Goal: Transaction & Acquisition: Purchase product/service

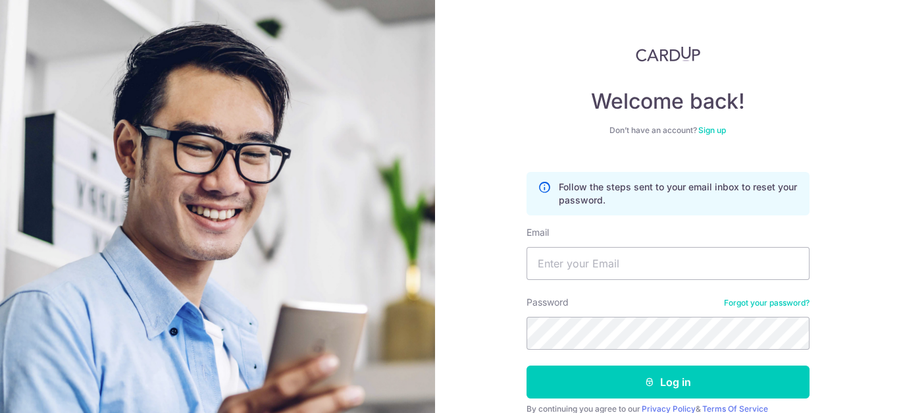
scroll to position [58, 0]
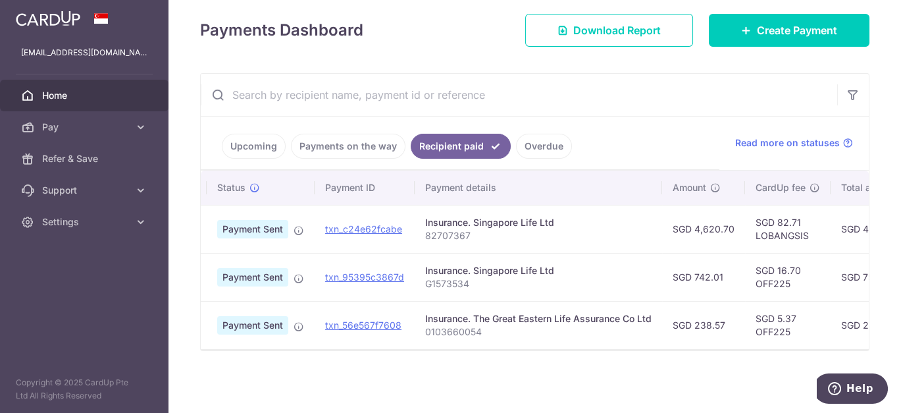
scroll to position [0, 24]
click at [539, 366] on div "× Pause Schedule Pause all future payments in this series Pause just this one p…" at bounding box center [534, 206] width 732 height 413
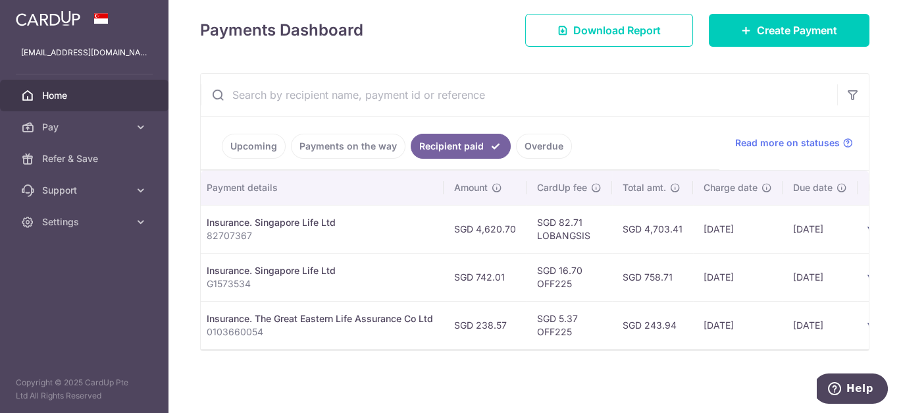
scroll to position [0, 0]
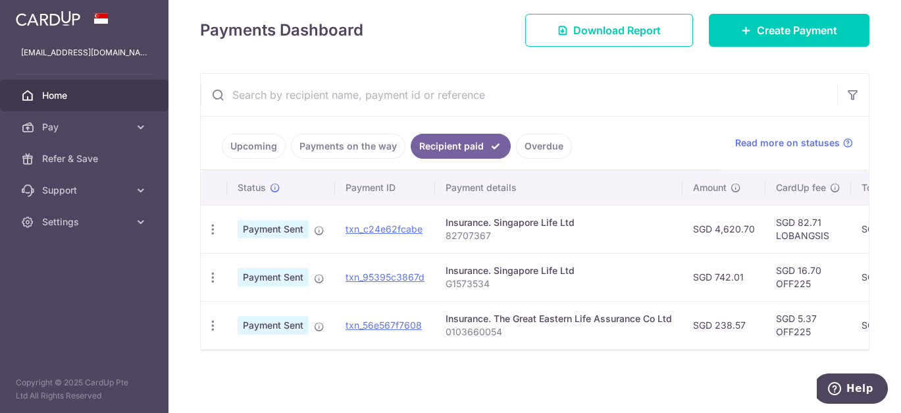
click at [647, 371] on div "× Pause Schedule Pause all future payments in this series Pause just this one p…" at bounding box center [534, 206] width 732 height 413
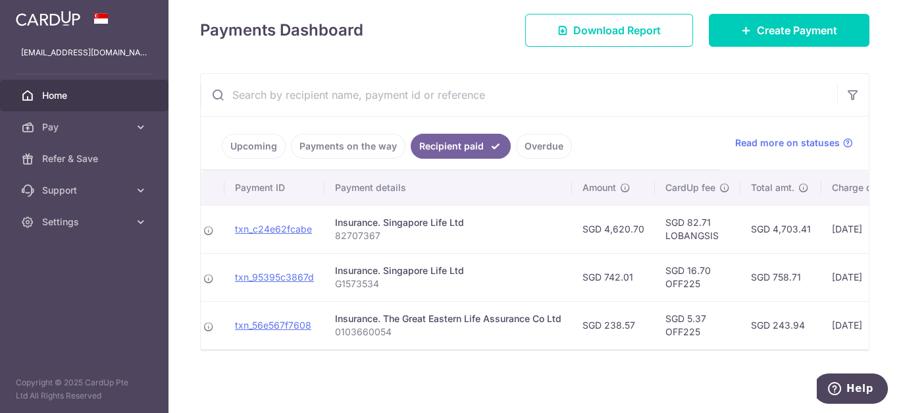
scroll to position [0, 114]
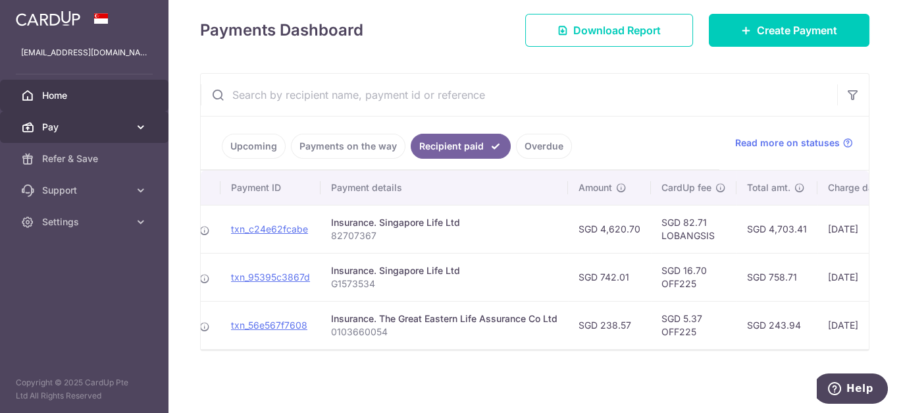
click at [66, 135] on link "Pay" at bounding box center [84, 127] width 168 height 32
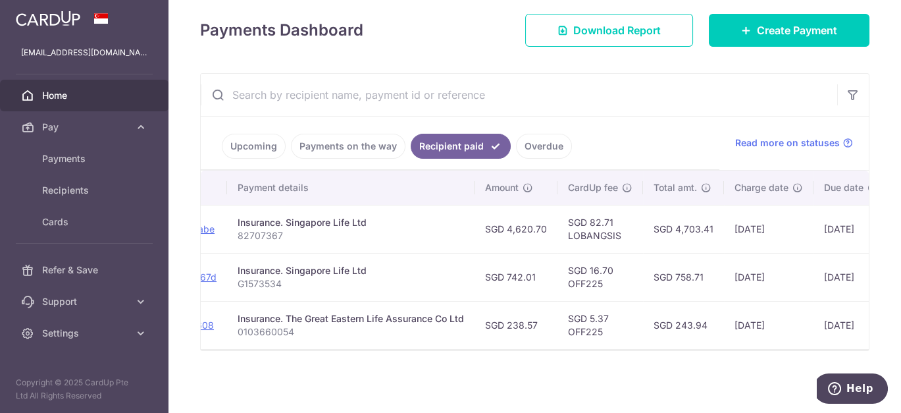
scroll to position [0, 206]
click at [54, 134] on link "Pay" at bounding box center [84, 127] width 168 height 32
click at [65, 103] on link "Home" at bounding box center [84, 96] width 168 height 32
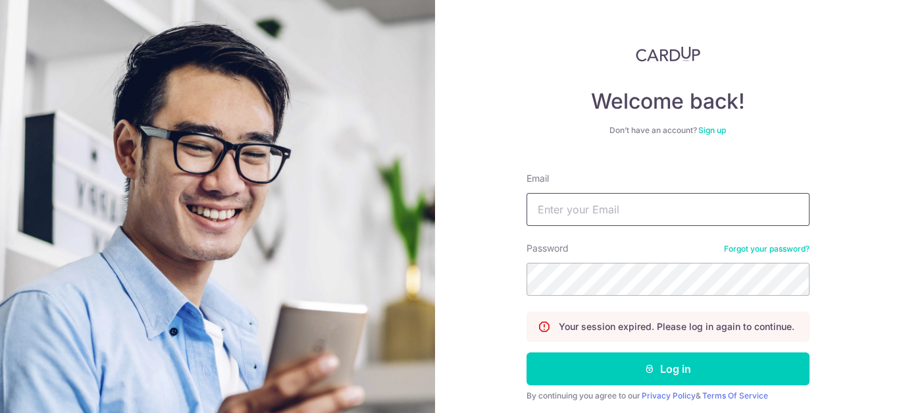
click at [577, 202] on input "Email" at bounding box center [667, 209] width 283 height 33
type input "[EMAIL_ADDRESS][DOMAIN_NAME]"
click at [526, 352] on button "Log in" at bounding box center [667, 368] width 283 height 33
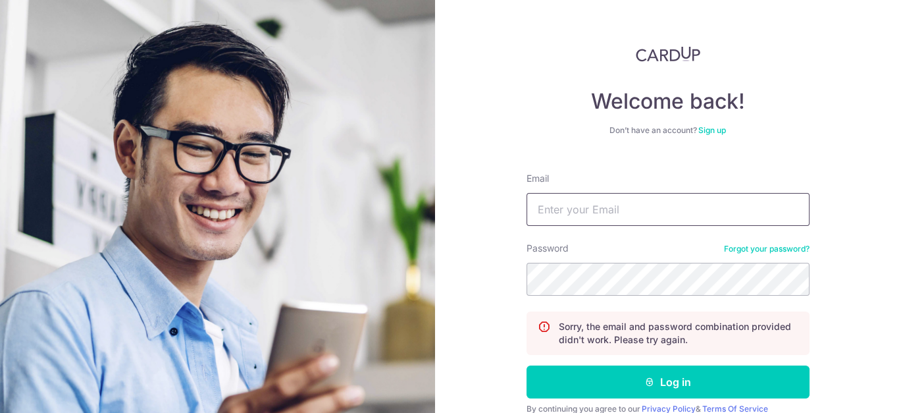
click at [567, 208] on input "Email" at bounding box center [667, 209] width 283 height 33
type input "diver_teo@yahoo.com.sg"
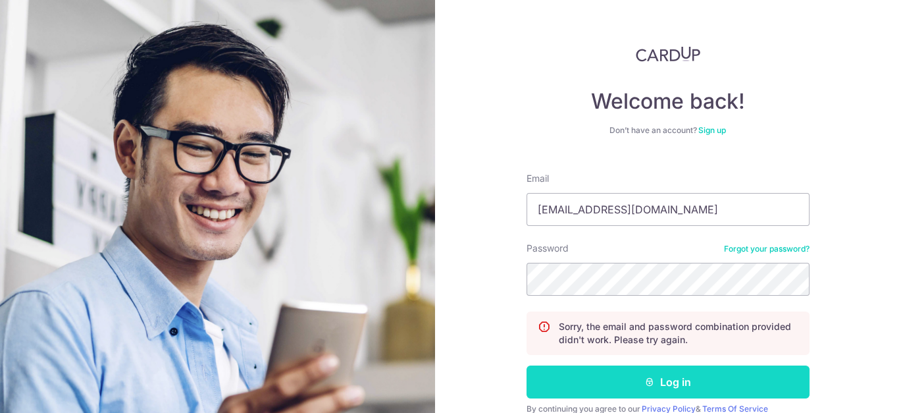
click at [571, 376] on button "Log in" at bounding box center [667, 381] width 283 height 33
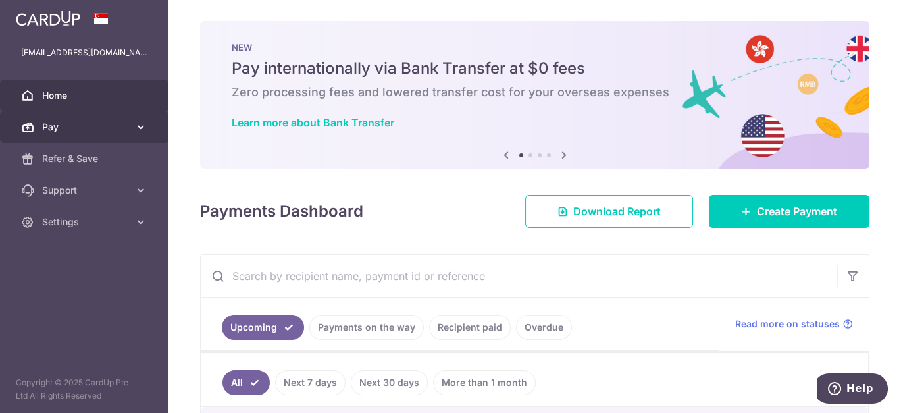
click at [67, 135] on link "Pay" at bounding box center [84, 127] width 168 height 32
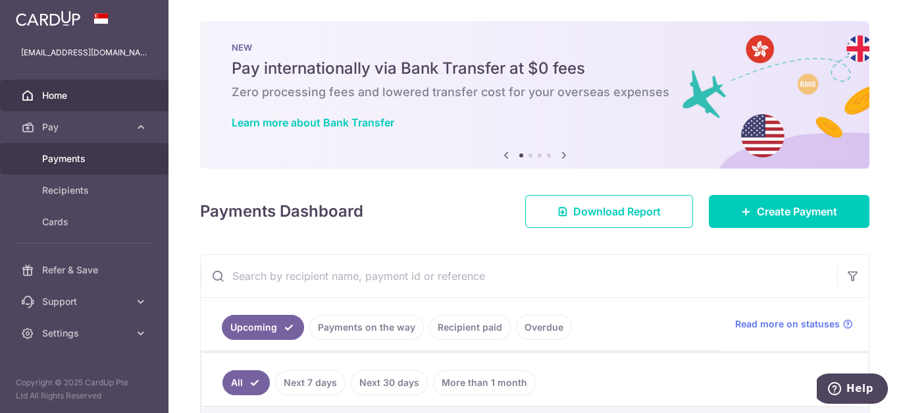
click at [64, 164] on span "Payments" at bounding box center [85, 158] width 87 height 13
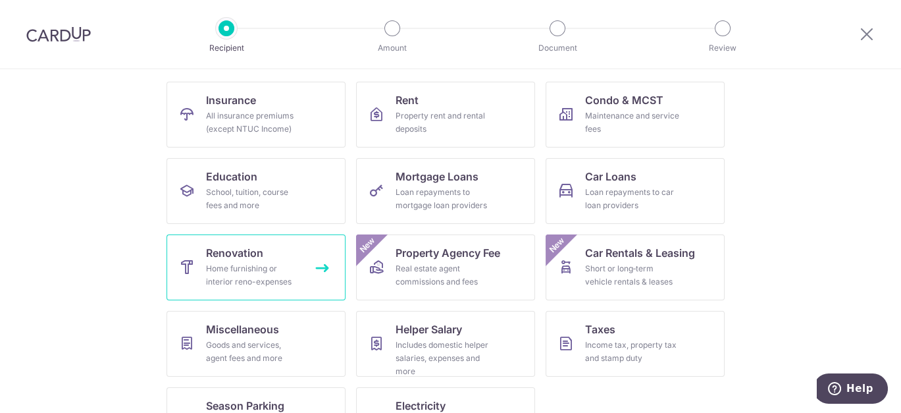
scroll to position [103, 0]
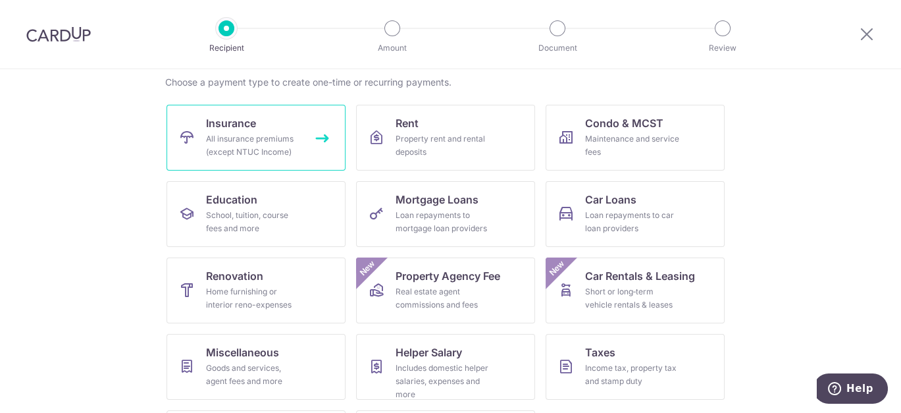
click at [268, 130] on link "Insurance All insurance premiums (except NTUC Income)" at bounding box center [255, 138] width 179 height 66
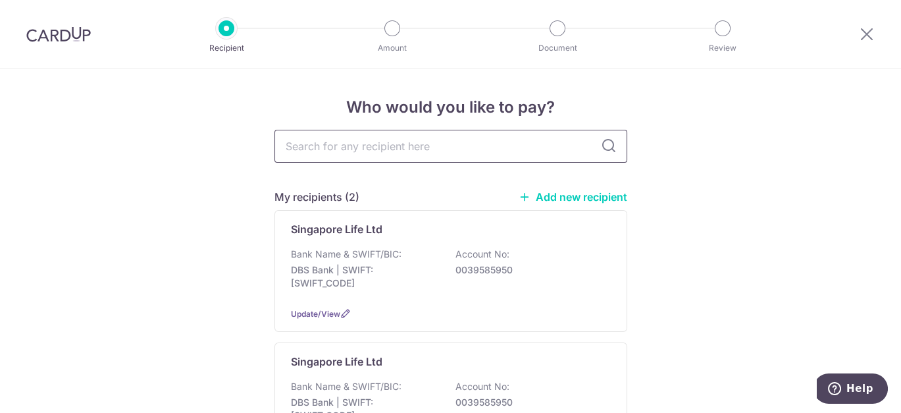
click at [359, 149] on input "text" at bounding box center [450, 146] width 353 height 33
type input "grea"
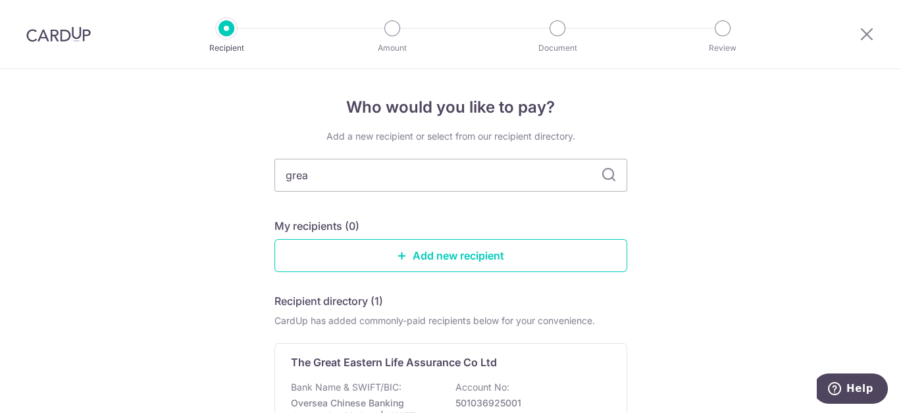
type input "great"
click at [608, 176] on icon at bounding box center [609, 175] width 16 height 16
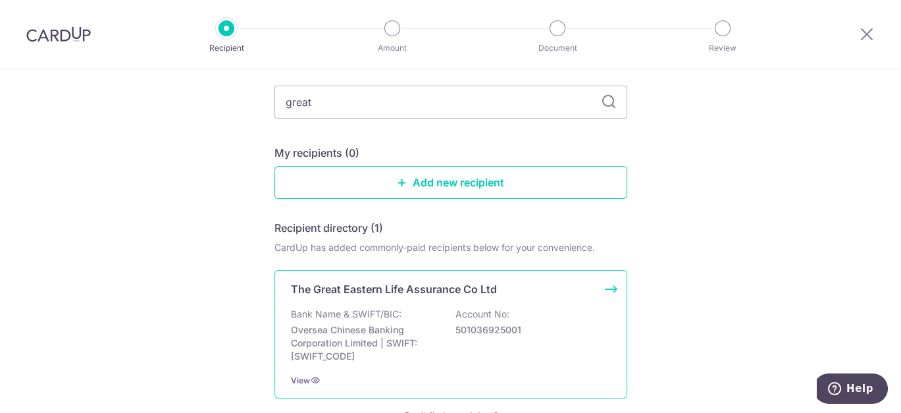
scroll to position [146, 0]
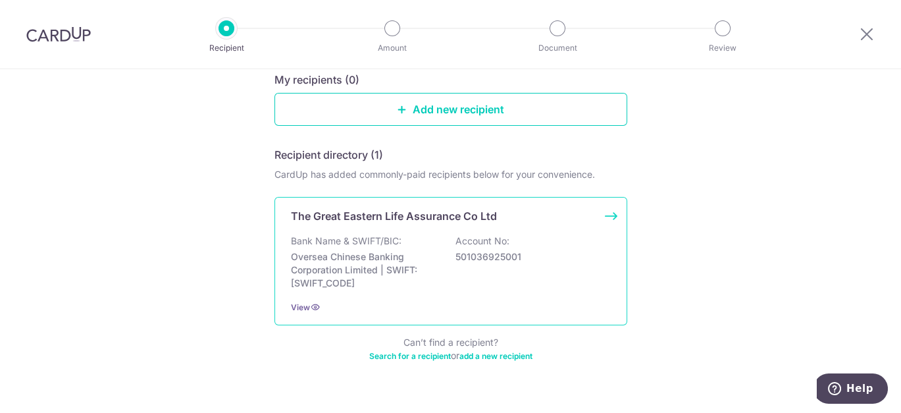
click at [407, 220] on p "The Great Eastern Life Assurance Co Ltd" at bounding box center [394, 216] width 206 height 16
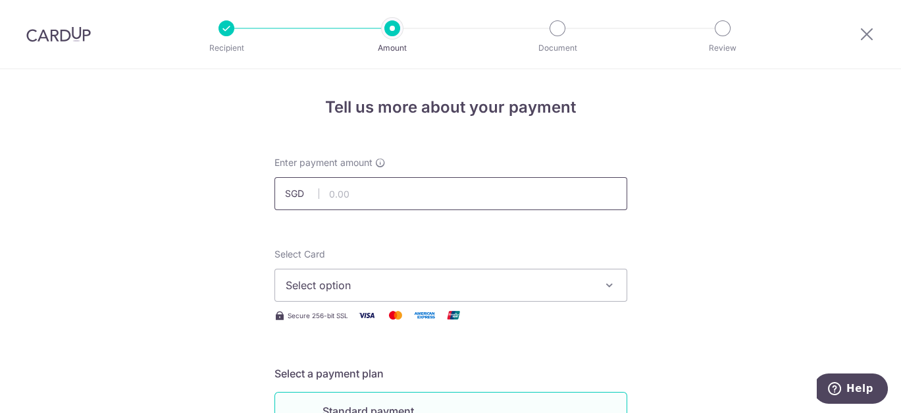
click at [349, 189] on input "text" at bounding box center [450, 193] width 353 height 33
type input "556.76"
click at [338, 297] on button "Select option" at bounding box center [450, 284] width 353 height 33
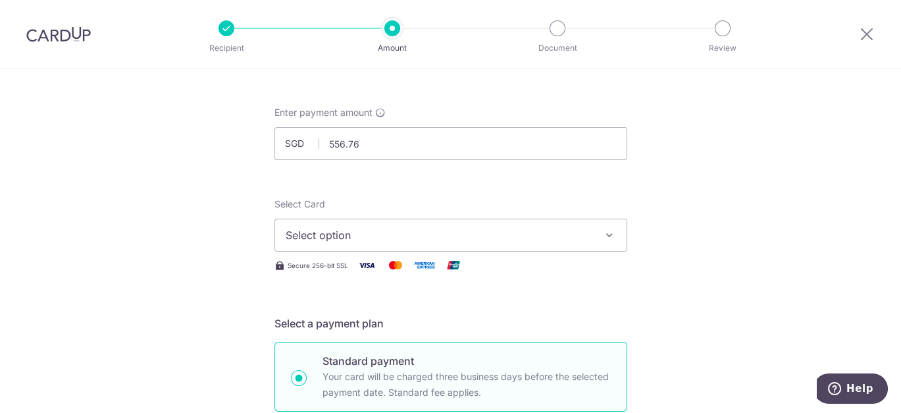
scroll to position [73, 0]
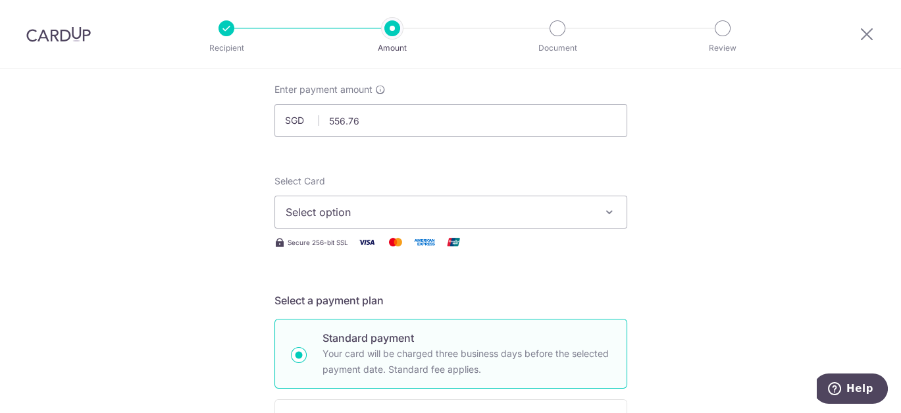
click at [605, 213] on icon "button" at bounding box center [609, 211] width 13 height 13
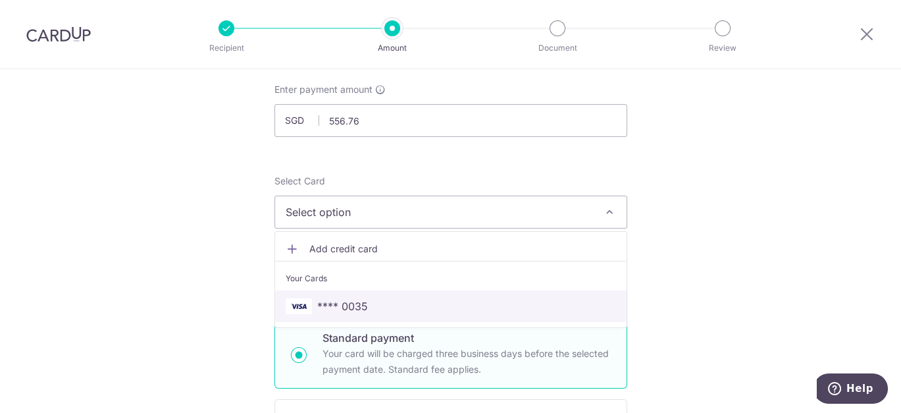
click at [534, 304] on span "**** 0035" at bounding box center [451, 306] width 330 height 16
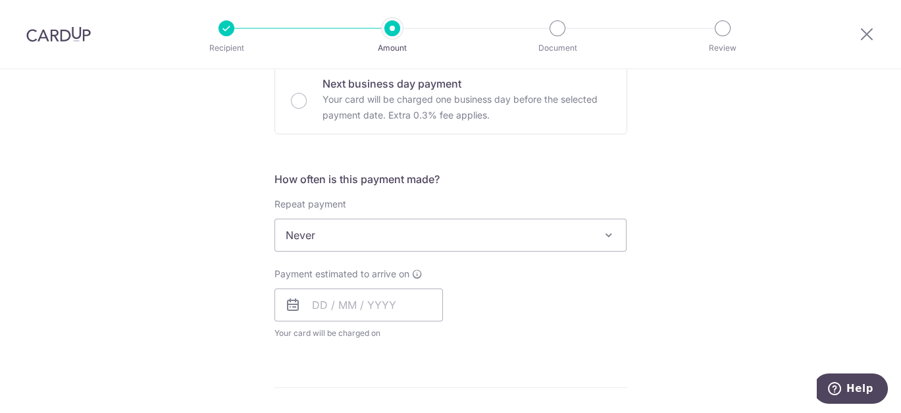
scroll to position [438, 0]
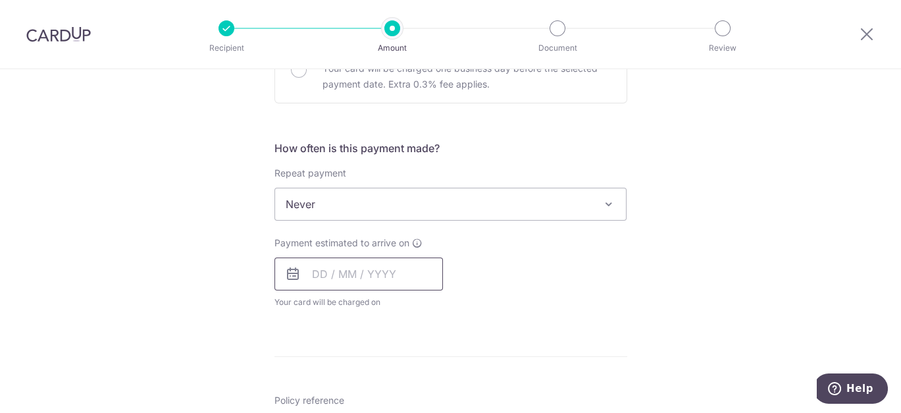
click at [334, 268] on input "text" at bounding box center [358, 273] width 168 height 33
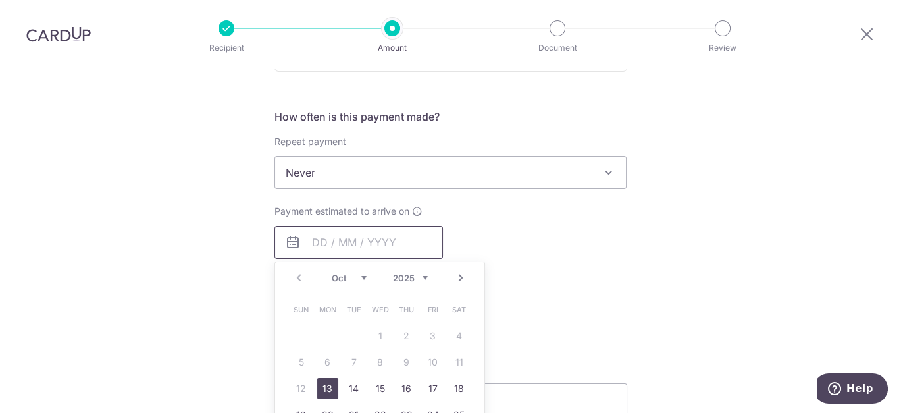
scroll to position [511, 0]
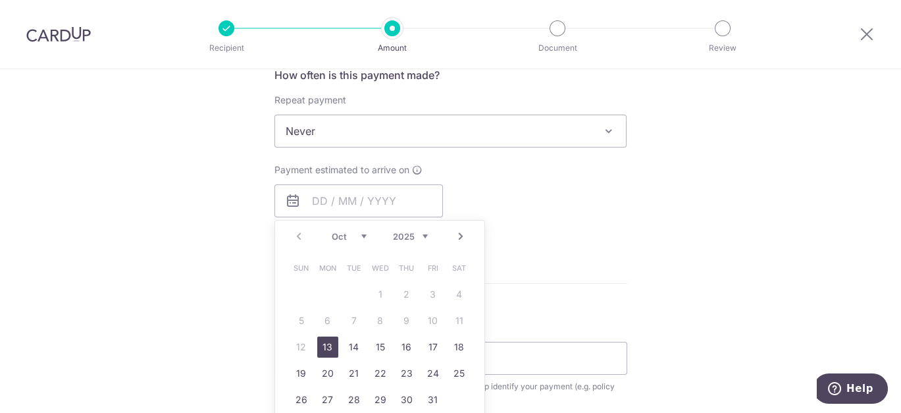
click at [295, 340] on table "Sun Mon Tue Wed Thu Fri Sat 1 2 3 4 5 6 7 8 9 10 11 12 13 14 15 16 17 18 19 20 …" at bounding box center [380, 334] width 184 height 158
click at [321, 340] on link "13" at bounding box center [327, 346] width 21 height 21
type input "[DATE]"
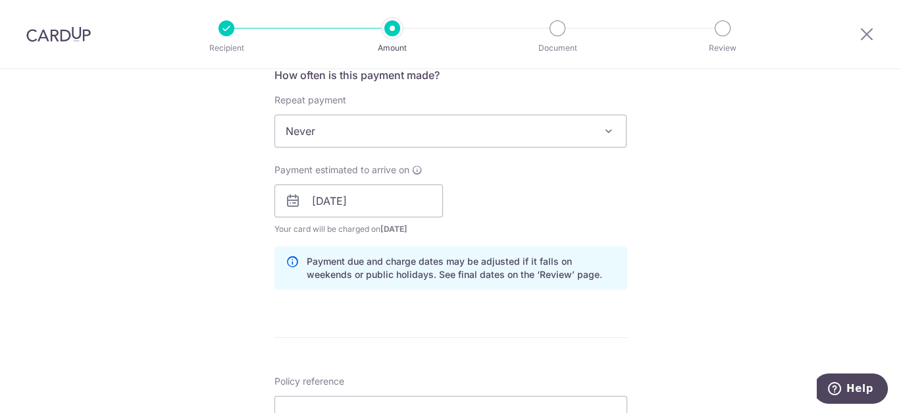
click at [686, 205] on div "Tell us more about your payment Enter payment amount SGD 556.76 556.76 Select C…" at bounding box center [450, 180] width 901 height 1244
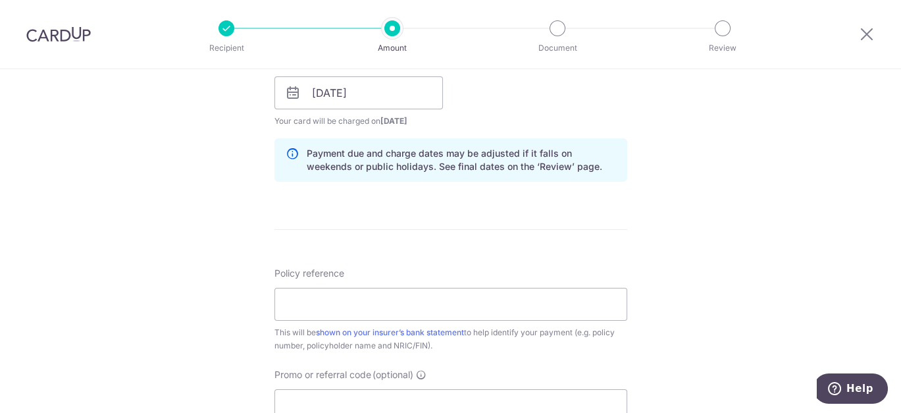
scroll to position [658, 0]
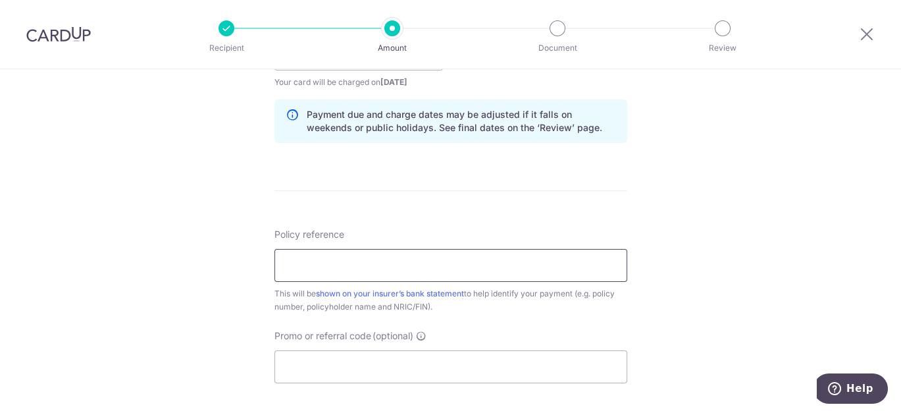
click at [388, 266] on input "Policy reference" at bounding box center [450, 265] width 353 height 33
type input "0103614671"
click at [691, 329] on div "Tell us more about your payment Enter payment amount SGD 556.76 556.76 Select C…" at bounding box center [450, 33] width 901 height 1244
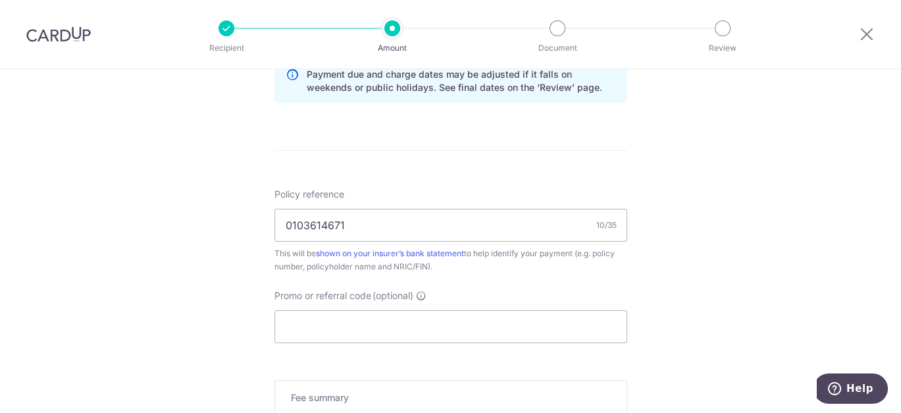
scroll to position [731, 0]
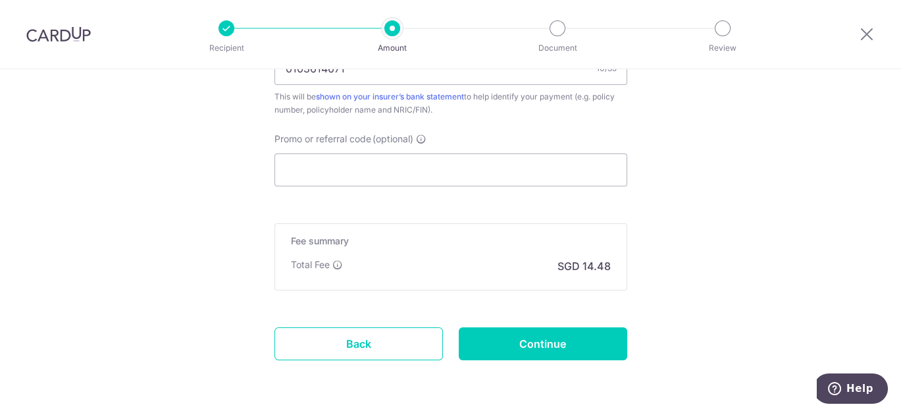
scroll to position [877, 0]
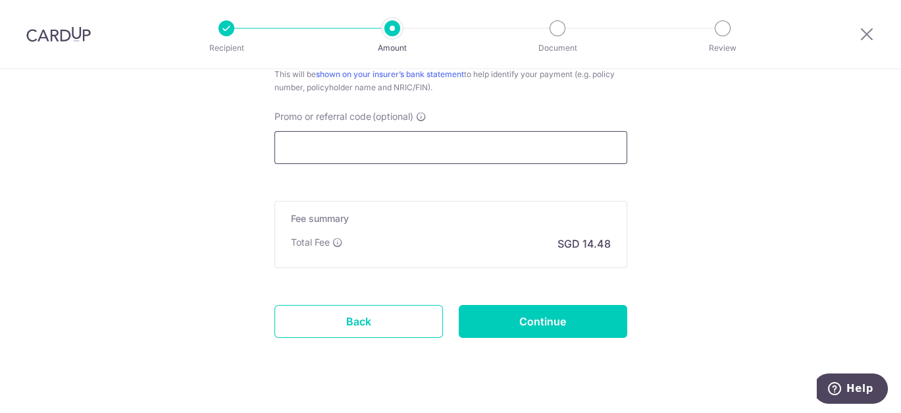
click at [394, 151] on input "Promo or referral code (optional)" at bounding box center [450, 147] width 353 height 33
click at [334, 146] on input "Promo or referral code (optional)" at bounding box center [450, 147] width 353 height 33
paste input "OFF225"
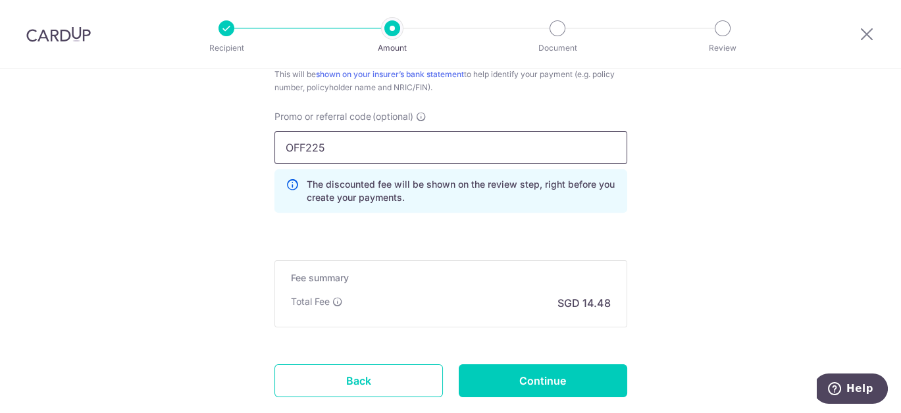
type input "OFF225"
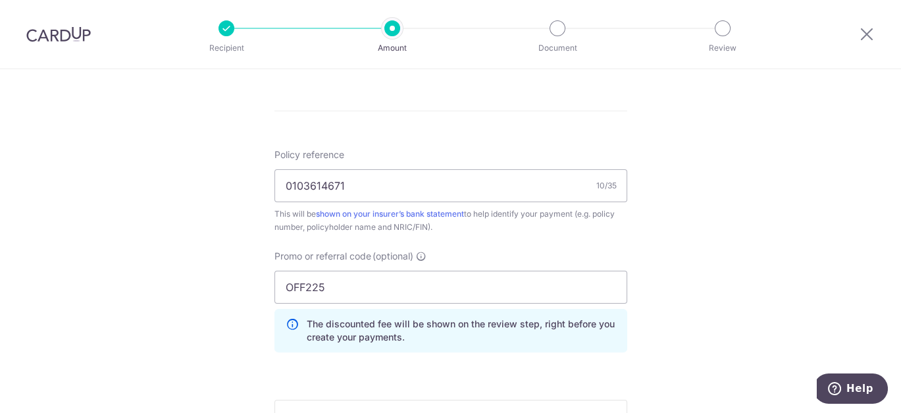
scroll to position [957, 0]
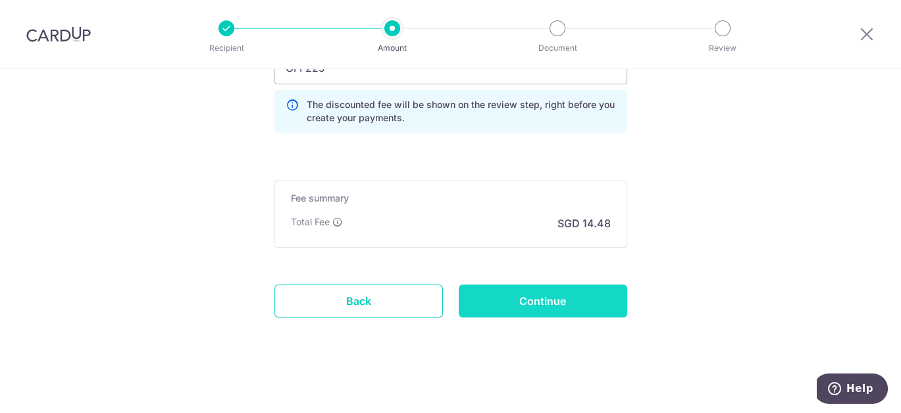
click at [576, 301] on input "Continue" at bounding box center [543, 300] width 168 height 33
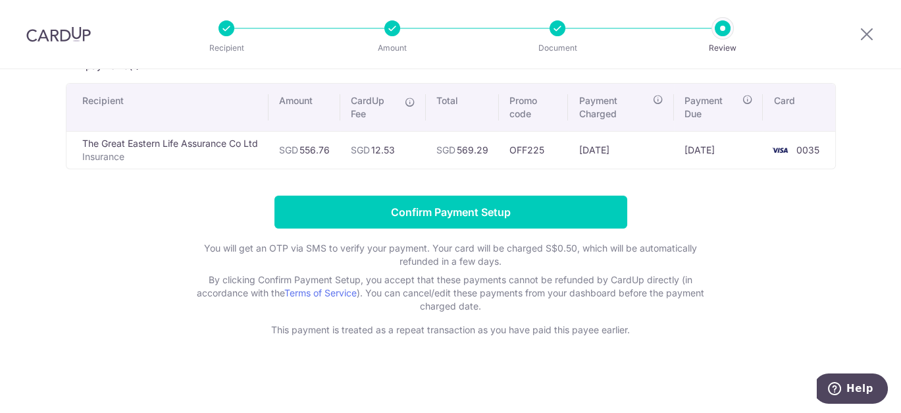
scroll to position [86, 0]
drag, startPoint x: 476, startPoint y: 220, endPoint x: 738, endPoint y: 234, distance: 262.2
click at [738, 234] on form "Confirm Payment Setup You will get an OTP via SMS to verify your payment. Your …" at bounding box center [451, 265] width 770 height 141
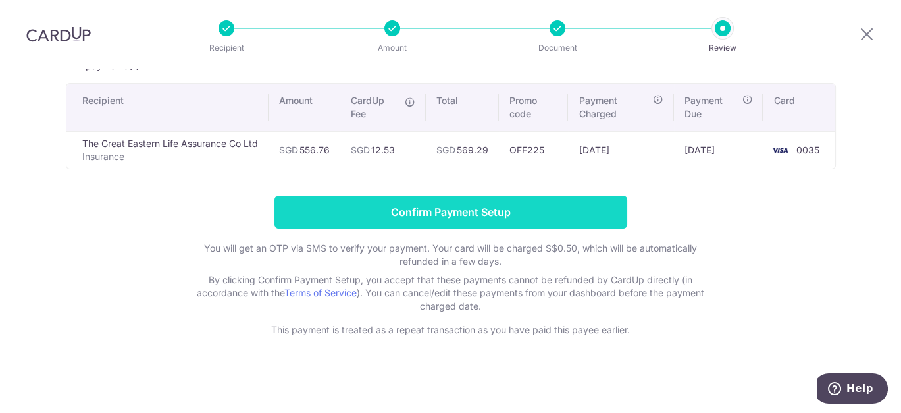
click at [413, 217] on input "Confirm Payment Setup" at bounding box center [450, 211] width 353 height 33
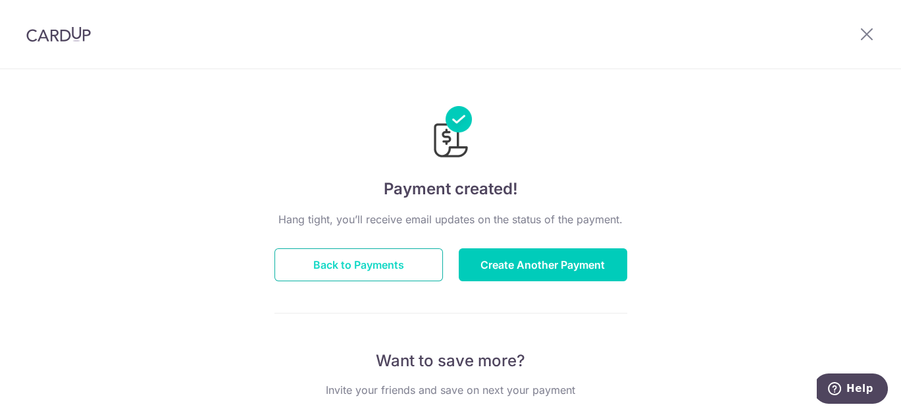
click at [323, 259] on button "Back to Payments" at bounding box center [358, 264] width 168 height 33
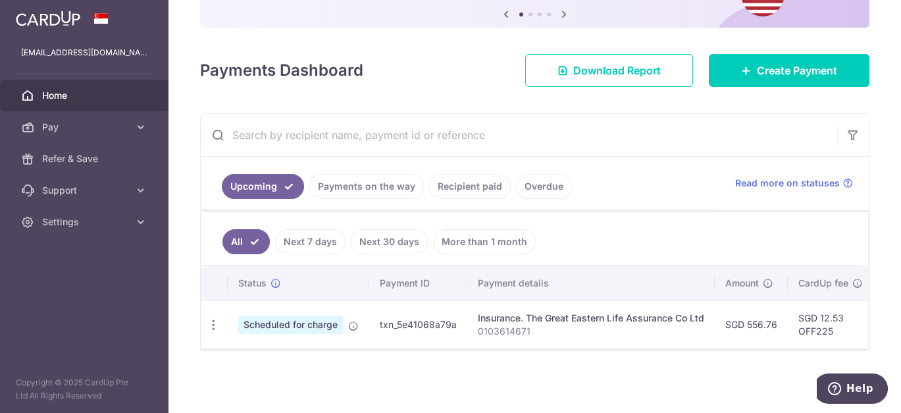
scroll to position [0, 224]
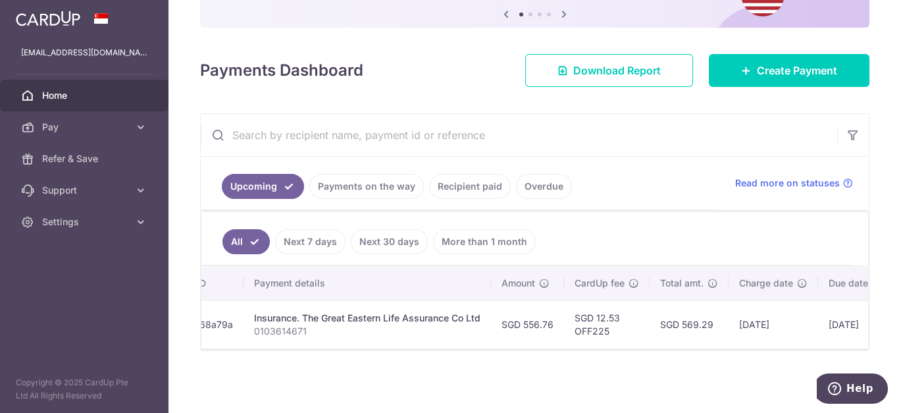
drag, startPoint x: 620, startPoint y: 340, endPoint x: 727, endPoint y: 340, distance: 107.2
click at [727, 340] on tr "Update payment Cancel payment Scheduled for charge txn_5e41068a79a Insurance. T…" at bounding box center [485, 324] width 1015 height 48
